Goal: Task Accomplishment & Management: Use online tool/utility

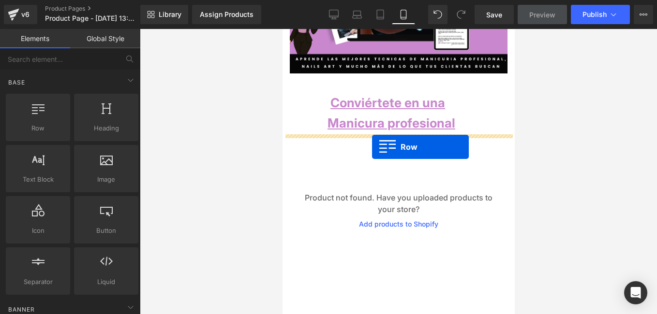
drag, startPoint x: 327, startPoint y: 161, endPoint x: 371, endPoint y: 147, distance: 46.2
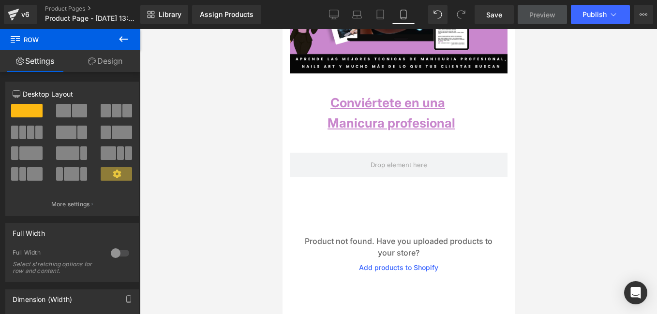
click at [120, 36] on icon at bounding box center [124, 39] width 12 height 12
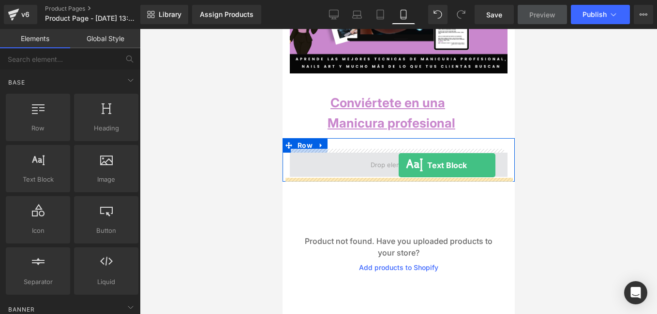
drag, startPoint x: 338, startPoint y: 214, endPoint x: 398, endPoint y: 165, distance: 77.1
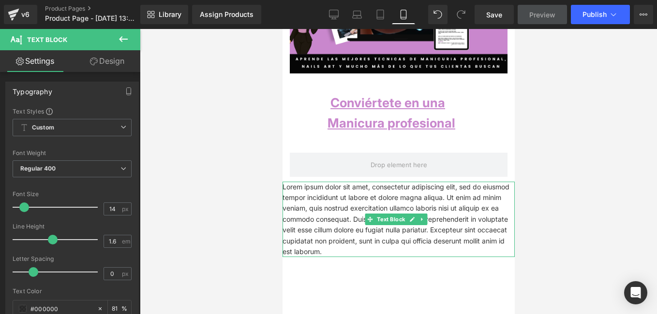
click at [413, 203] on p "Lorem ipsum dolor sit amet, consectetur adipiscing elit, sed do eiusmod tempor …" at bounding box center [398, 220] width 232 height 76
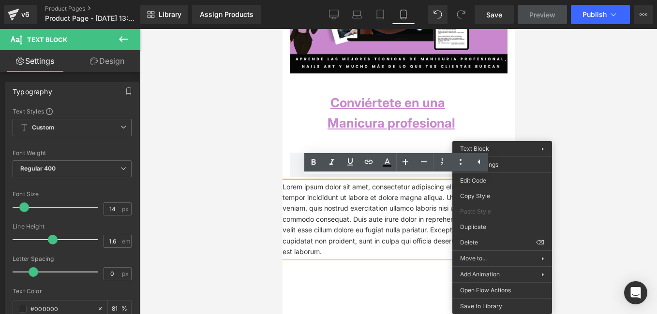
click at [266, 121] on div at bounding box center [398, 171] width 517 height 285
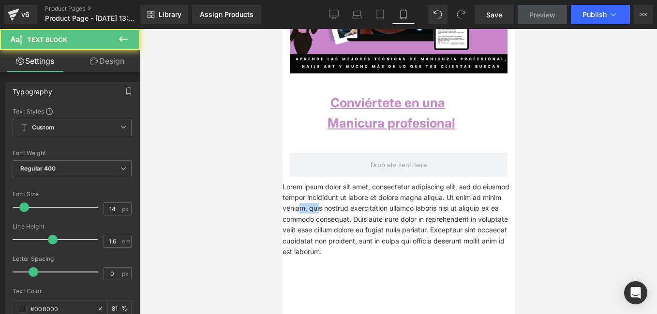
drag, startPoint x: 316, startPoint y: 204, endPoint x: 298, endPoint y: 203, distance: 17.9
click at [298, 203] on p "Lorem ipsum dolor sit amet, consectetur adipiscing elit, sed do eiusmod tempor …" at bounding box center [398, 220] width 232 height 76
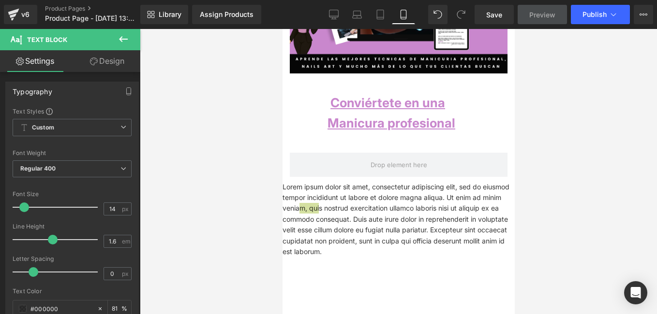
click at [205, 201] on div at bounding box center [398, 171] width 517 height 285
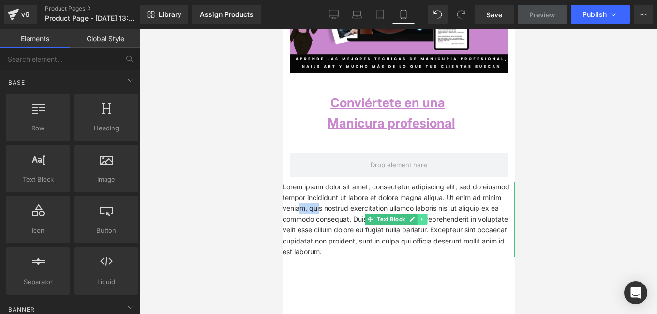
click at [424, 219] on link at bounding box center [422, 220] width 10 height 12
click at [429, 218] on link at bounding box center [427, 220] width 10 height 12
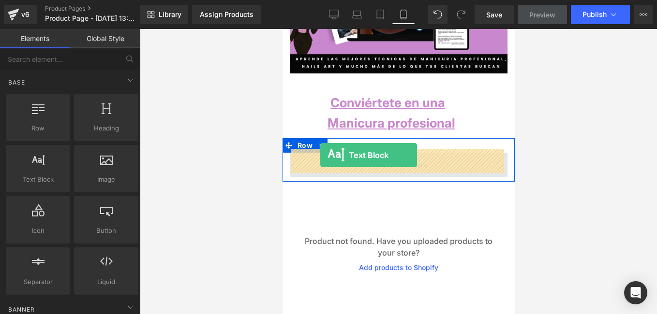
drag, startPoint x: 320, startPoint y: 192, endPoint x: 320, endPoint y: 155, distance: 36.8
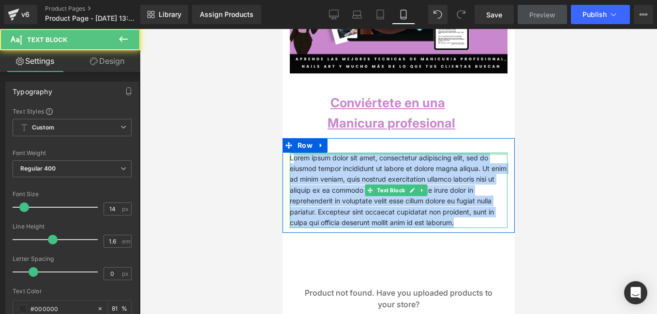
drag, startPoint x: 470, startPoint y: 221, endPoint x: 294, endPoint y: 151, distance: 189.4
click at [294, 153] on div "Lorem ipsum dolor sit amet, consectetur adipiscing elit, sed do eiusmod tempor …" at bounding box center [398, 191] width 218 height 76
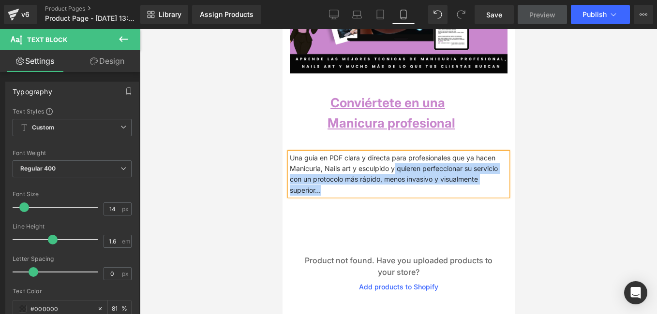
drag, startPoint x: 492, startPoint y: 180, endPoint x: 388, endPoint y: 165, distance: 105.5
click at [388, 165] on p "Una guía en PDF clara y directa para profesionales que ya hacen Manicuria, Nail…" at bounding box center [398, 175] width 218 height 44
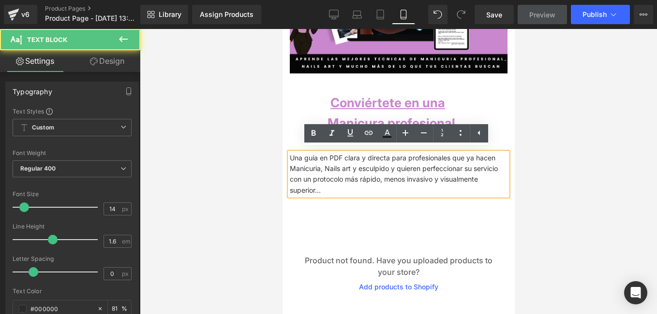
click at [355, 166] on p "Una guía en PDF clara y directa para profesionales que ya hacen Manicuria, Nail…" at bounding box center [398, 175] width 218 height 44
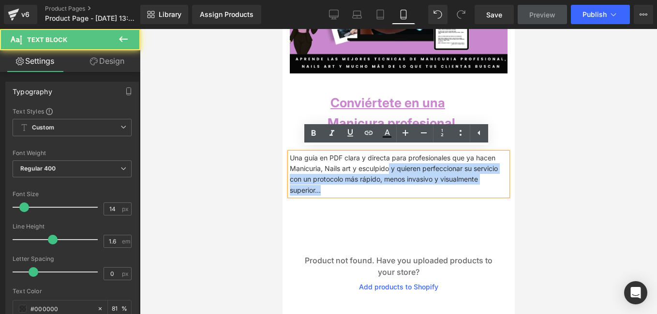
drag, startPoint x: 383, startPoint y: 164, endPoint x: 492, endPoint y: 182, distance: 111.0
click at [492, 182] on div "Una guía en PDF clara y directa para profesionales que ya hacen Manicuria, Nail…" at bounding box center [398, 175] width 218 height 44
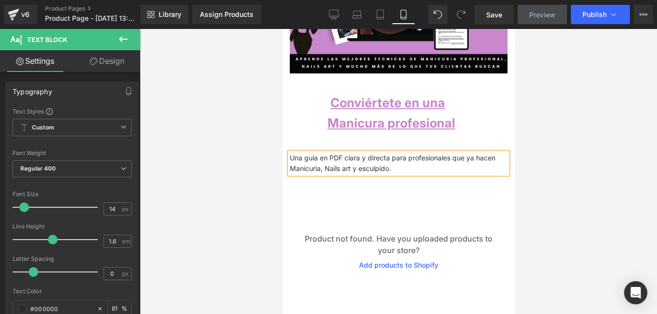
click at [399, 166] on p "Una guía en PDF clara y directa para profesionales que ya hacen Manicuria, Nail…" at bounding box center [398, 164] width 218 height 22
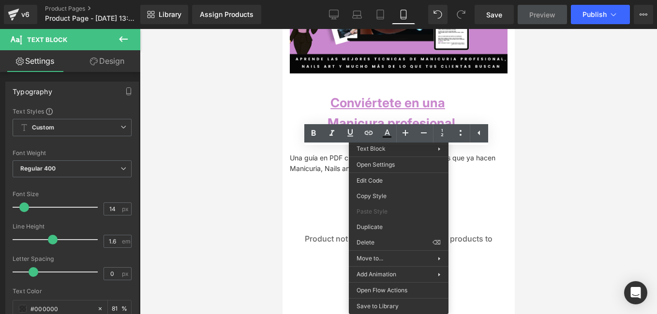
click at [282, 174] on div at bounding box center [398, 171] width 517 height 285
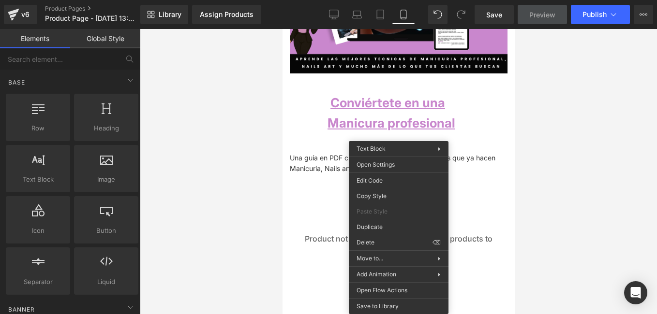
click at [290, 203] on div "Product not found. Have you uploaded products to your store? Add products to Sh…" at bounding box center [398, 252] width 223 height 116
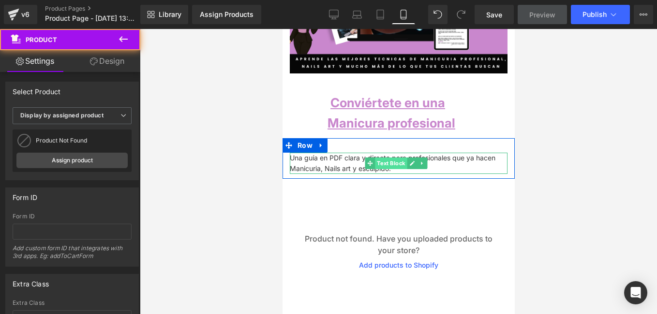
click at [378, 163] on span "Text Block" at bounding box center [390, 164] width 32 height 12
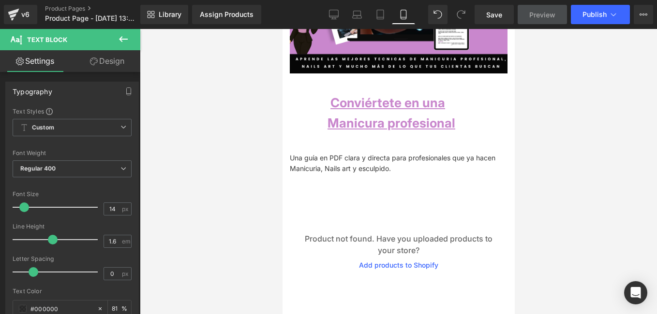
click at [373, 195] on div "Product not found. Have you uploaded products to your store? Add products to Sh…" at bounding box center [398, 252] width 223 height 116
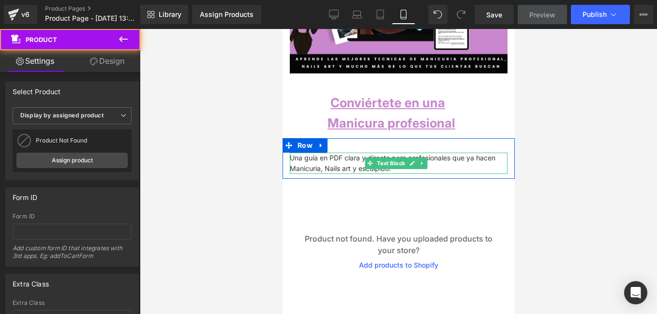
click at [397, 166] on p "Una guía en PDF clara y directa para profesionales que ya hacen Manicuria, Nail…" at bounding box center [398, 164] width 218 height 22
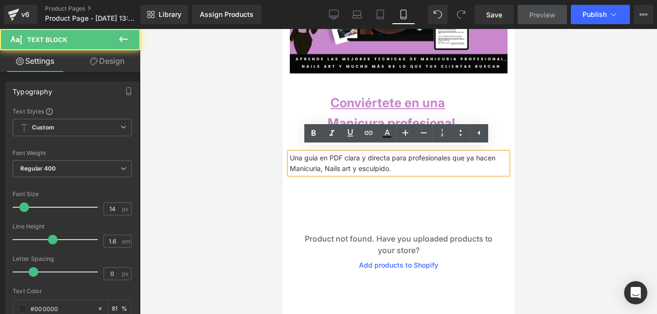
click at [401, 168] on p "Una guía en PDF clara y directa para profesionales que ya hacen Manicuria, Nail…" at bounding box center [398, 164] width 218 height 22
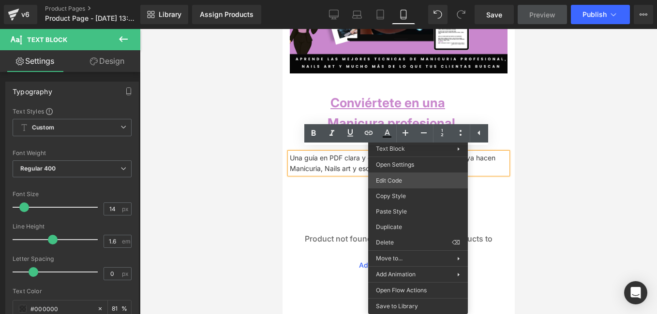
click at [416, 0] on div "Text Block You are previewing how the will restyle your page. You can not edit …" at bounding box center [328, 0] width 657 height 0
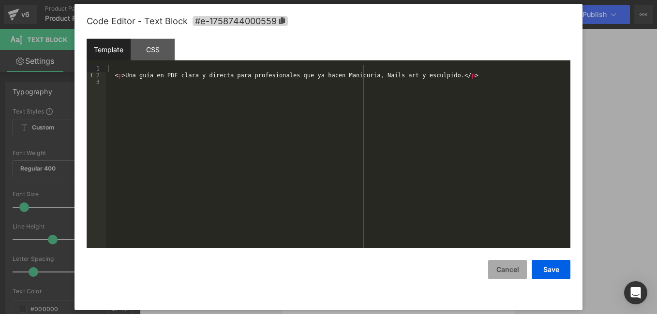
click at [513, 266] on button "Cancel" at bounding box center [507, 269] width 39 height 19
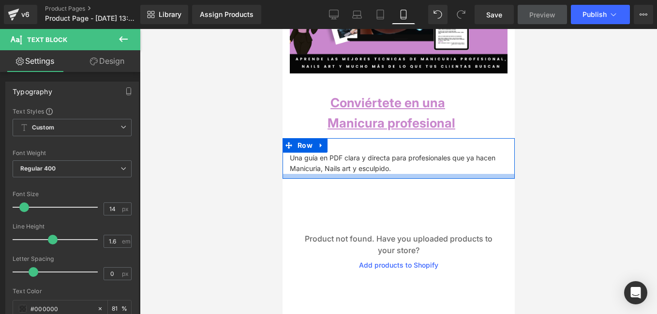
click at [407, 174] on div at bounding box center [398, 176] width 232 height 5
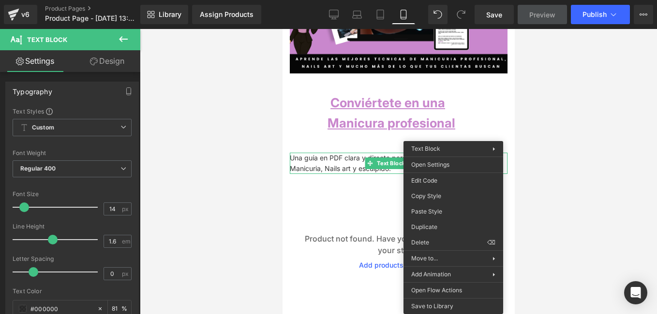
click at [532, 142] on div at bounding box center [398, 171] width 517 height 285
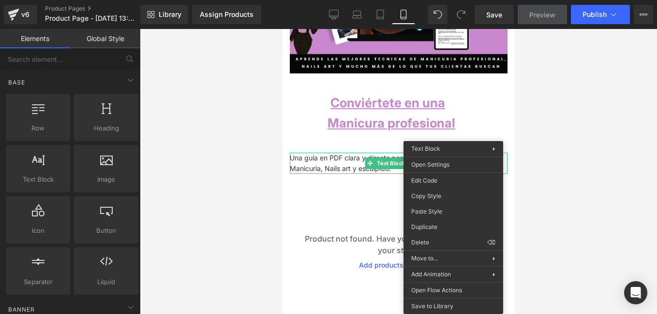
click at [359, 204] on div "Product not found. Have you uploaded products to your store? Add products to Sh…" at bounding box center [398, 252] width 223 height 116
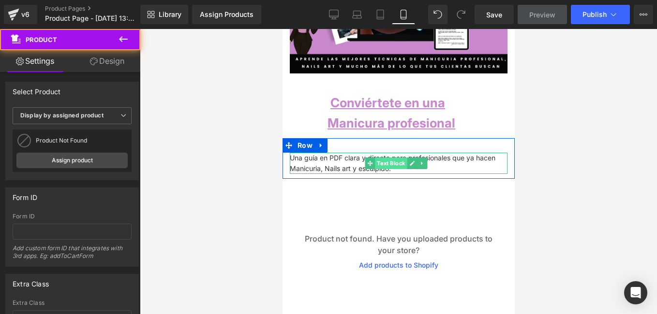
click at [389, 162] on span "Text Block" at bounding box center [390, 164] width 32 height 12
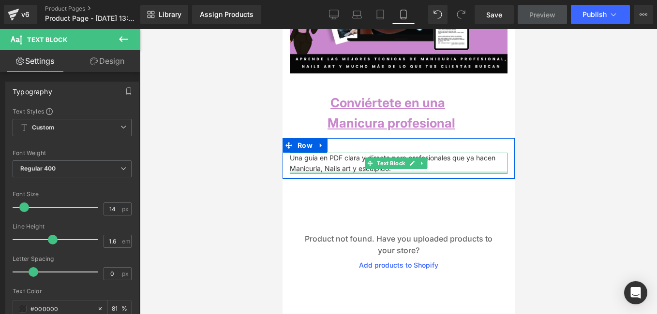
click at [393, 172] on div at bounding box center [398, 173] width 218 height 2
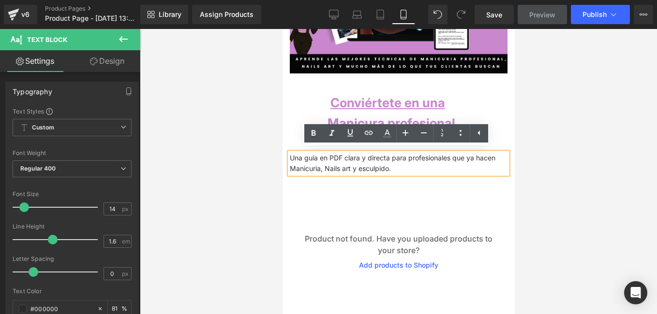
click at [394, 168] on p "Una guía en PDF clara y directa para profesionales que ya hacen Manicuria, Nail…" at bounding box center [398, 164] width 218 height 22
click at [402, 165] on p "Una guía en PDF clara y directa para profesionales que ya hacen Manicuria, Nail…" at bounding box center [398, 164] width 218 height 22
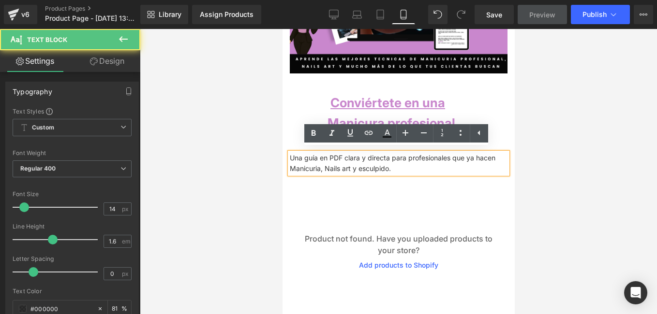
click at [402, 165] on p "Una guía en PDF clara y directa para profesionales que ya hacen Manicuria, Nail…" at bounding box center [398, 164] width 218 height 22
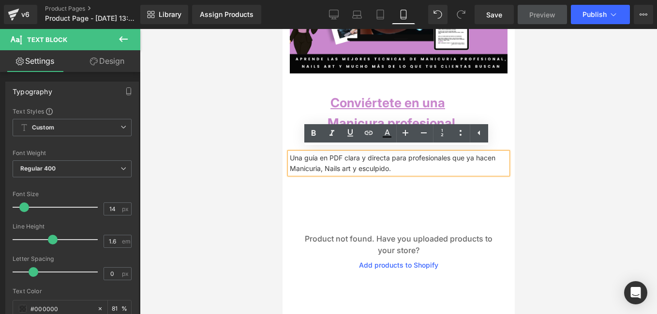
click at [391, 165] on p "Una guía en PDF clara y directa para profesionales que ya hacen Manicuria, Nail…" at bounding box center [398, 164] width 218 height 22
